Goal: Navigation & Orientation: Find specific page/section

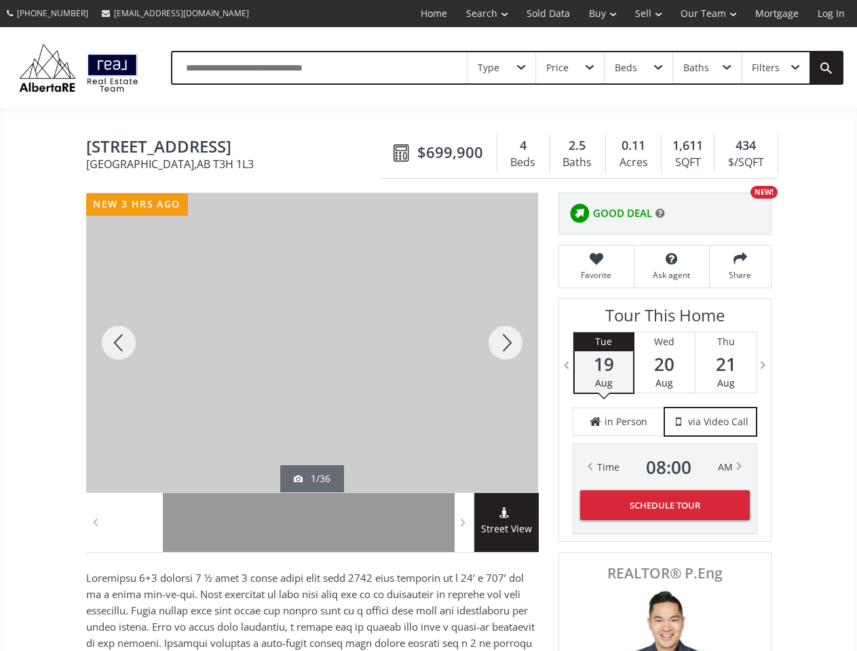
click at [477, 14] on link "Search" at bounding box center [487, 13] width 60 height 27
click at [596, 14] on link "Buy" at bounding box center [602, 13] width 46 height 27
click at [644, 14] on link "Sell" at bounding box center [648, 13] width 45 height 27
click at [707, 14] on link "Our Team" at bounding box center [708, 13] width 75 height 27
click at [831, 14] on link "Log In" at bounding box center [831, 13] width 46 height 27
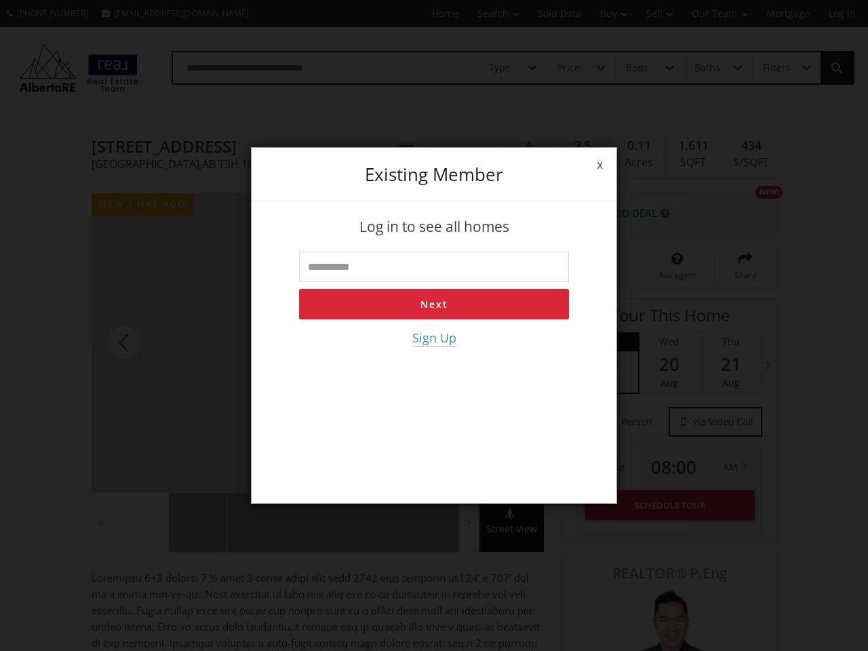
click at [501, 68] on div "x Existing member Log in to see all homes Next Sign Up" at bounding box center [434, 325] width 868 height 651
click at [569, 68] on div "x Existing member Log in to see all homes Next Sign Up" at bounding box center [434, 325] width 868 height 651
click at [638, 68] on div "x Existing member Log in to see all homes Next Sign Up" at bounding box center [434, 325] width 868 height 651
click at [706, 68] on div "x Existing member Log in to see all homes Next Sign Up" at bounding box center [434, 325] width 868 height 651
click at [775, 68] on div "x Existing member Log in to see all homes Next Sign Up" at bounding box center [434, 325] width 868 height 651
